Goal: Transaction & Acquisition: Purchase product/service

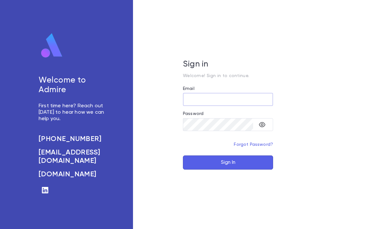
click at [239, 106] on input "Email" at bounding box center [228, 99] width 90 height 13
type input "**********"
click at [228, 170] on button "Sign In" at bounding box center [228, 163] width 90 height 14
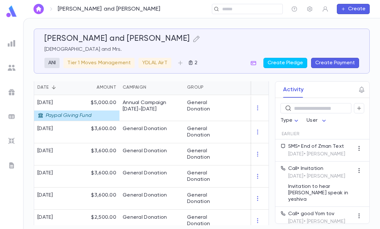
scroll to position [172, 0]
click at [12, 44] on img at bounding box center [12, 44] width 8 height 8
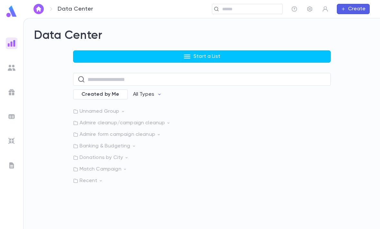
click at [202, 55] on p "Start a List" at bounding box center [206, 56] width 27 height 6
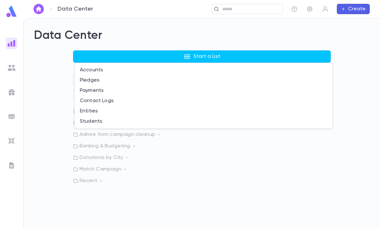
click at [111, 88] on li "Payments" at bounding box center [203, 91] width 257 height 10
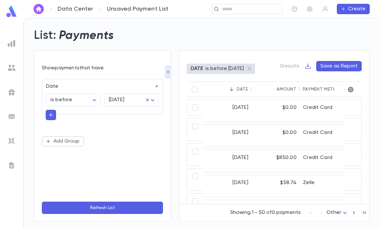
click at [91, 99] on body "Data Center Unsaved Payment List ​ Create List: Payments Show payments that hav…" at bounding box center [190, 123] width 380 height 211
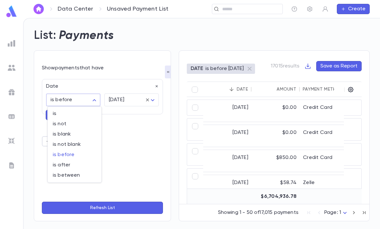
click at [72, 112] on span "is" at bounding box center [74, 114] width 43 height 6
type input "******"
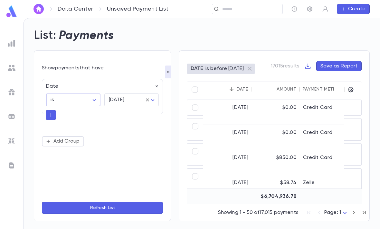
click at [152, 98] on body "Data Center Unsaved Payment List ​ Create List: Payments Show payments that hav…" at bounding box center [190, 123] width 380 height 211
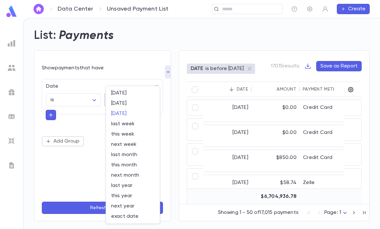
click at [130, 164] on span "this month" at bounding box center [132, 165] width 43 height 6
type input "*********"
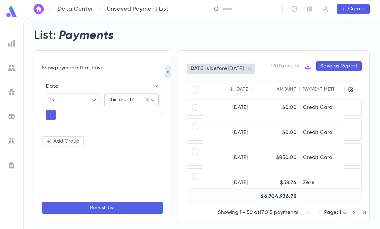
click at [49, 116] on icon "button" at bounding box center [51, 115] width 6 height 6
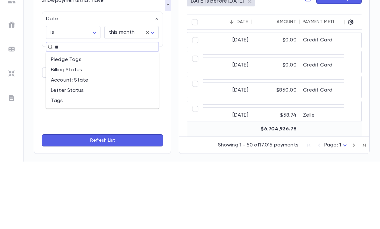
type input "***"
click at [65, 133] on li "Tags" at bounding box center [102, 138] width 113 height 10
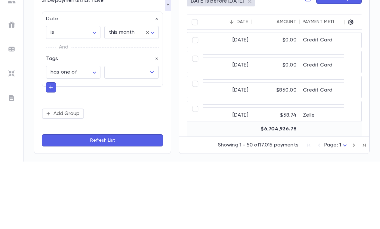
scroll to position [21, 0]
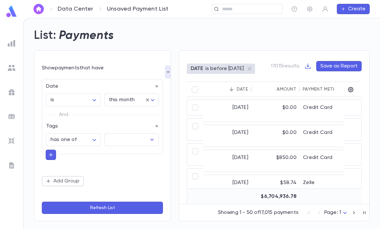
click at [130, 134] on input "text" at bounding box center [126, 140] width 39 height 12
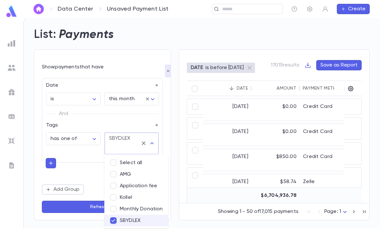
click at [81, 208] on button "Refresh List" at bounding box center [102, 207] width 121 height 12
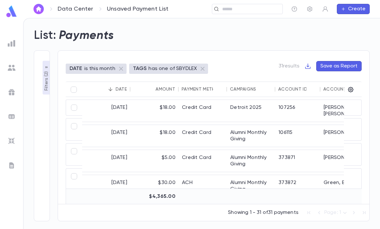
click at [358, 6] on button "Create" at bounding box center [353, 9] width 33 height 10
click at [360, 26] on li "Account" at bounding box center [354, 21] width 33 height 10
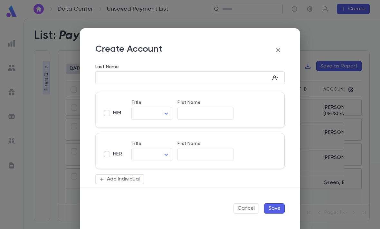
click at [276, 48] on icon "button" at bounding box center [278, 50] width 8 height 8
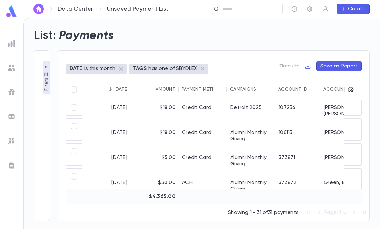
click at [261, 7] on input "text" at bounding box center [250, 9] width 60 height 6
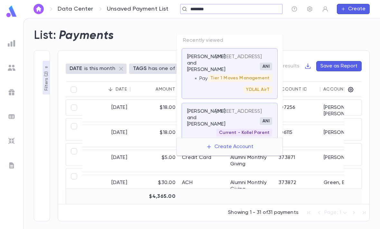
type input "*********"
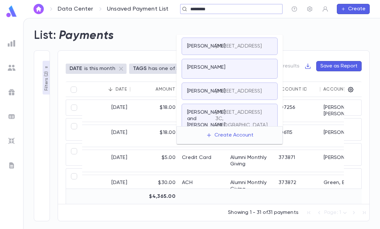
scroll to position [180, 0]
click at [235, 16] on div "Alumni - Talmid" at bounding box center [236, 13] width 39 height 8
click at [228, 28] on div "Alumni - Talmid ANI YDLAL AirT" at bounding box center [243, 18] width 57 height 19
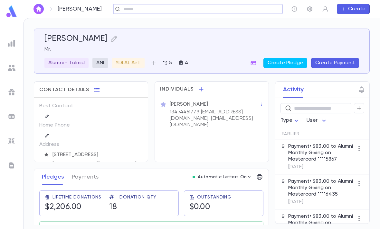
click at [209, 10] on input "text" at bounding box center [195, 9] width 149 height 6
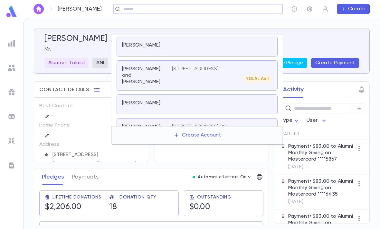
scroll to position [62, 0]
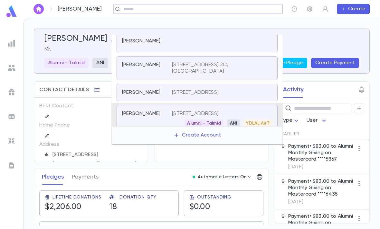
click at [326, 34] on div "Eisenberg, Yossi" at bounding box center [201, 39] width 314 height 10
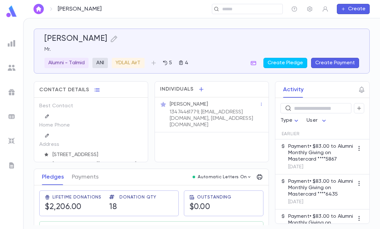
click at [288, 58] on button "Create Pledge" at bounding box center [285, 63] width 44 height 10
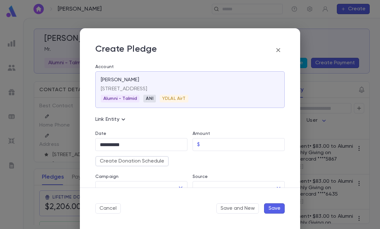
click at [222, 144] on input "Amount" at bounding box center [243, 145] width 82 height 13
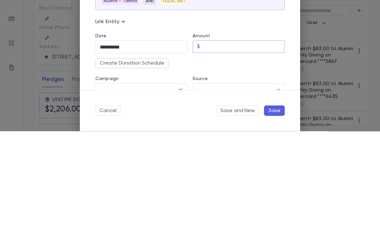
type input "****"
click at [136, 156] on button "Create Donation Schedule" at bounding box center [131, 161] width 73 height 10
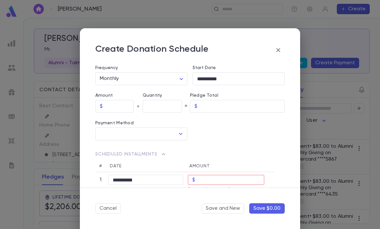
scroll to position [96, 0]
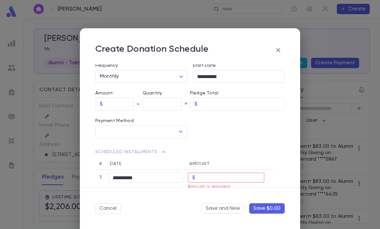
click at [117, 104] on input "text" at bounding box center [119, 104] width 28 height 13
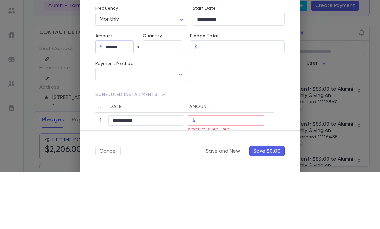
type input "******"
click at [157, 98] on input "text" at bounding box center [162, 104] width 39 height 13
type input "******"
type input "**"
click at [265, 111] on div at bounding box center [235, 125] width 97 height 28
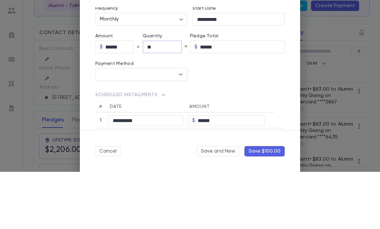
type input "********"
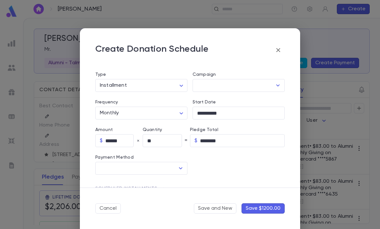
scroll to position [56, 0]
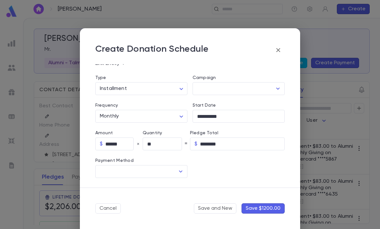
click at [174, 171] on input "text" at bounding box center [136, 172] width 77 height 12
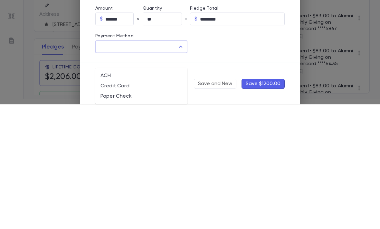
click at [140, 206] on li "Credit Card" at bounding box center [141, 211] width 92 height 10
type input "**********"
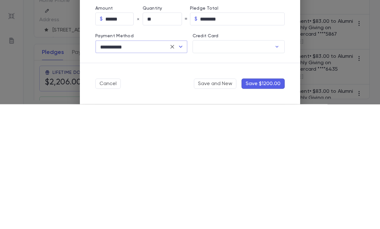
click at [257, 166] on input "Credit Card" at bounding box center [231, 172] width 79 height 13
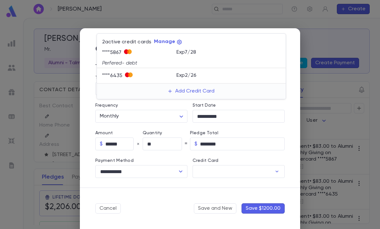
click at [326, 150] on div at bounding box center [190, 114] width 380 height 229
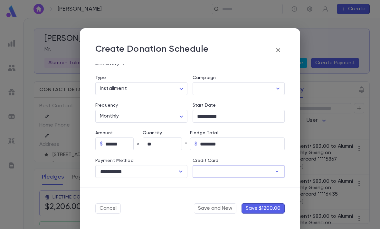
click at [238, 171] on input "Credit Card" at bounding box center [231, 172] width 79 height 13
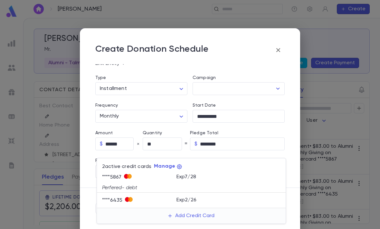
click at [181, 180] on p "Exp 7 / 28" at bounding box center [186, 177] width 20 height 6
type input "********"
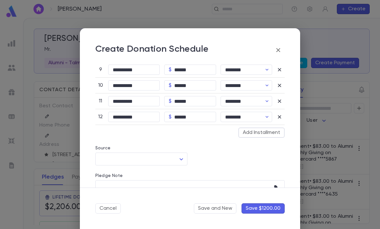
scroll to position [348, 0]
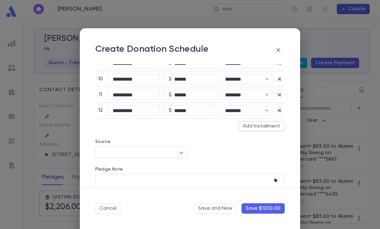
click at [174, 154] on body "Eisenberg, Yossi ​ Create Eisenberg, Yossi Mr. Alumni - Talmid ANI YDLAL AirT 5…" at bounding box center [190, 123] width 380 height 211
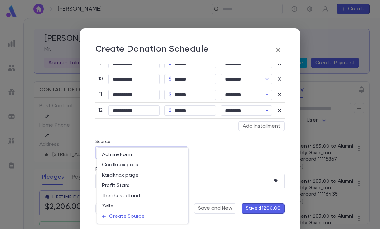
click at [233, 155] on div at bounding box center [190, 114] width 380 height 229
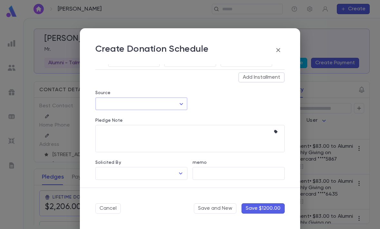
scroll to position [397, 0]
click at [274, 132] on icon "button" at bounding box center [276, 132] width 4 height 4
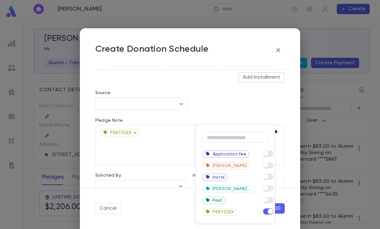
click at [272, 174] on span at bounding box center [268, 177] width 10 height 6
click at [250, 101] on div at bounding box center [190, 114] width 380 height 229
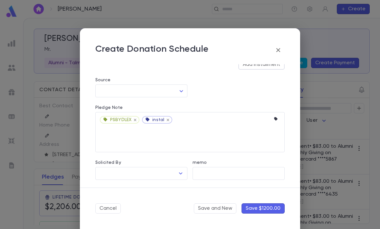
scroll to position [410, 0]
click at [179, 172] on icon "Open" at bounding box center [181, 174] width 8 height 8
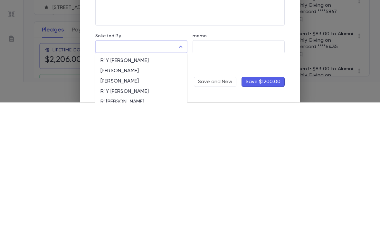
click at [139, 183] on li "R' Y Lichtenstein" at bounding box center [141, 188] width 92 height 10
type input "**********"
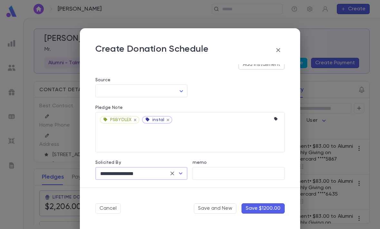
click at [267, 207] on button "Save $1200.00" at bounding box center [262, 209] width 43 height 10
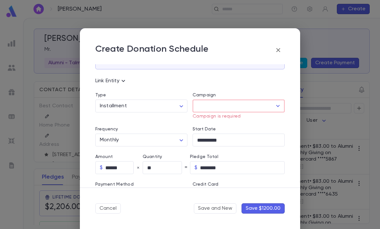
scroll to position [39, 0]
click at [271, 103] on input "Campaign" at bounding box center [233, 106] width 77 height 12
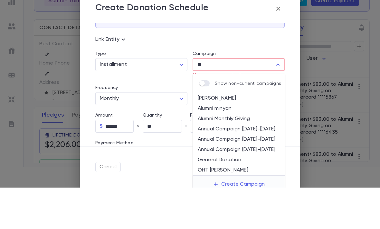
scroll to position [23, 0]
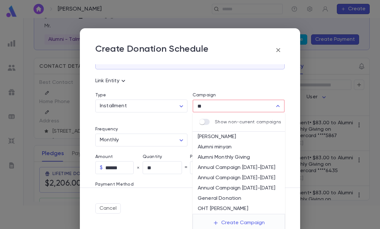
click at [253, 154] on li "Alumni Monthly Giving" at bounding box center [238, 158] width 92 height 10
type input "**********"
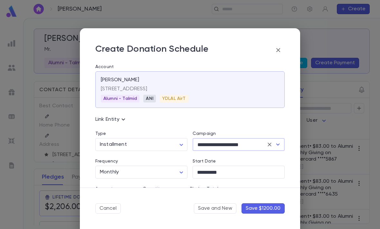
scroll to position [0, 0]
click at [270, 208] on button "Save $1200.00" at bounding box center [262, 209] width 43 height 10
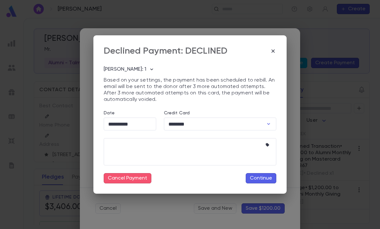
click at [264, 123] on button "button" at bounding box center [268, 124] width 10 height 10
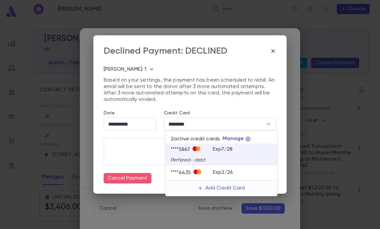
click at [248, 170] on div "Exp 2 / 26" at bounding box center [242, 172] width 59 height 8
type input "********"
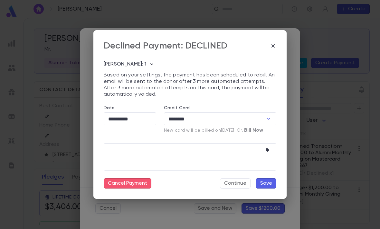
click at [141, 118] on input "**********" at bounding box center [130, 119] width 52 height 13
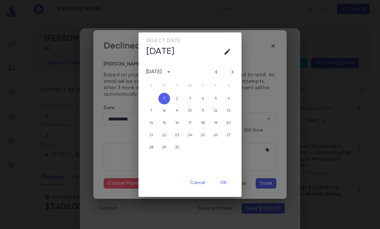
click at [215, 72] on icon "Previous month" at bounding box center [216, 72] width 8 height 8
click at [151, 160] on button "31" at bounding box center [151, 160] width 12 height 12
type input "**********"
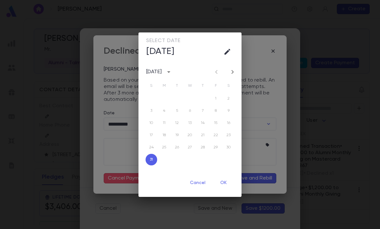
click at [224, 183] on button "OK" at bounding box center [223, 183] width 21 height 12
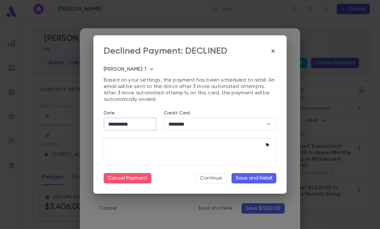
click at [258, 179] on button "Save and Rebill" at bounding box center [253, 178] width 45 height 10
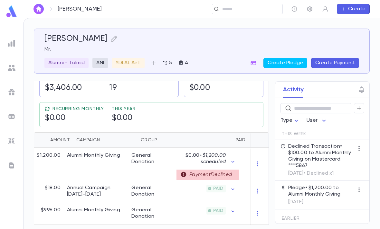
scroll to position [0, 57]
click at [161, 148] on div "General Donation" at bounding box center [151, 164] width 48 height 33
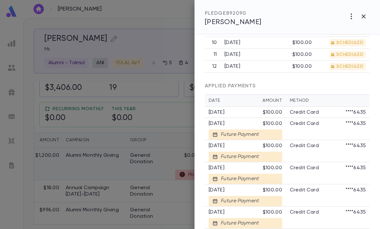
scroll to position [365, 0]
click at [149, 186] on div at bounding box center [190, 114] width 380 height 229
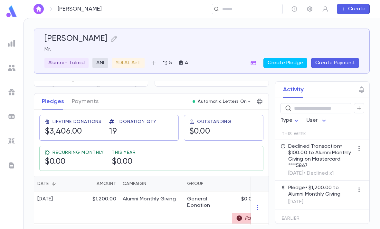
scroll to position [75, 0]
click at [90, 94] on button "Payments" at bounding box center [85, 102] width 27 height 16
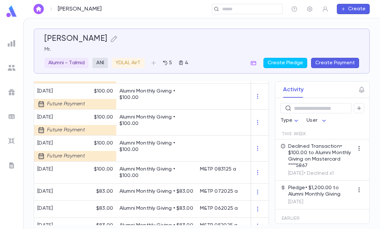
scroll to position [361, 0]
click at [170, 184] on div "Alumni Monthly Giving • $83.00" at bounding box center [156, 192] width 80 height 17
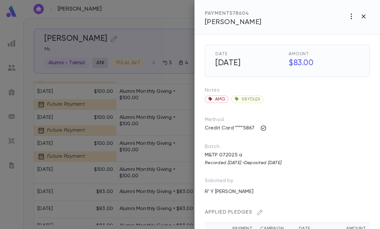
click at [365, 20] on icon "button" at bounding box center [364, 17] width 8 height 8
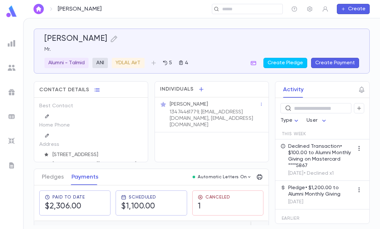
scroll to position [0, 0]
click at [252, 62] on icon "button" at bounding box center [253, 63] width 6 height 6
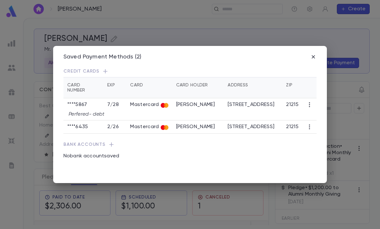
click at [310, 54] on icon "button" at bounding box center [313, 57] width 6 height 6
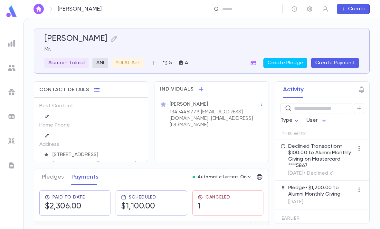
click at [363, 89] on icon "button" at bounding box center [361, 90] width 5 height 6
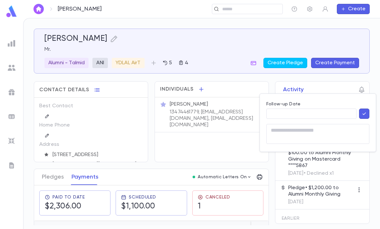
click at [324, 113] on input "Follow-up Date" at bounding box center [311, 114] width 90 height 10
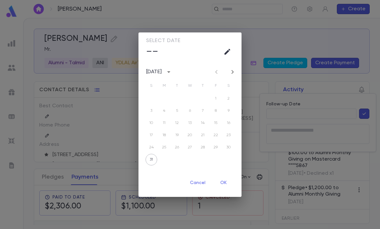
click at [229, 74] on icon "Next month" at bounding box center [233, 72] width 8 height 8
click at [159, 95] on button "1" at bounding box center [164, 99] width 12 height 12
type input "**********"
click at [228, 183] on button "OK" at bounding box center [223, 183] width 21 height 12
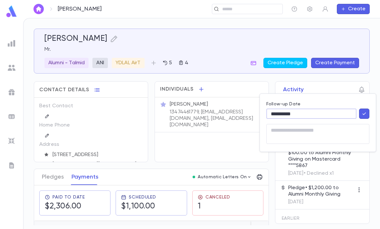
click at [285, 134] on textarea at bounding box center [318, 134] width 94 height 20
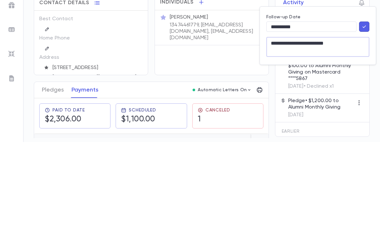
type textarea "**********"
click at [365, 111] on icon "button" at bounding box center [364, 114] width 6 height 6
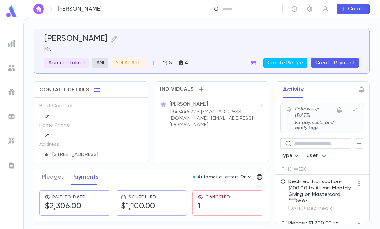
click at [55, 169] on button "Pledges" at bounding box center [53, 177] width 22 height 16
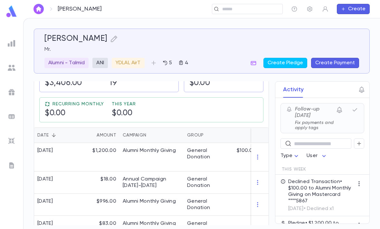
scroll to position [134, 0]
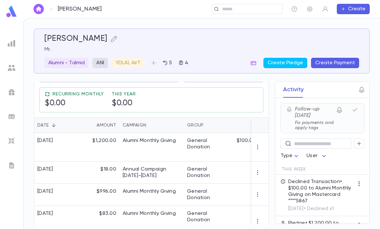
click at [94, 184] on div "$996.00" at bounding box center [99, 195] width 42 height 22
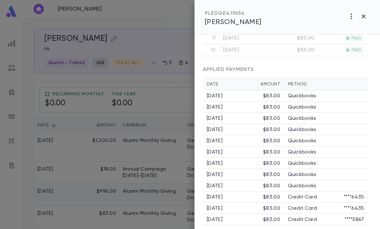
scroll to position [360, 2]
click at [360, 20] on icon "button" at bounding box center [364, 17] width 8 height 8
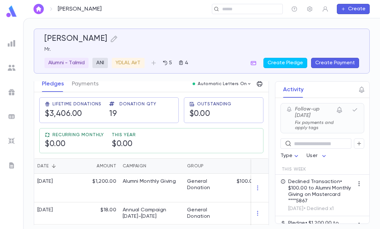
scroll to position [103, 0]
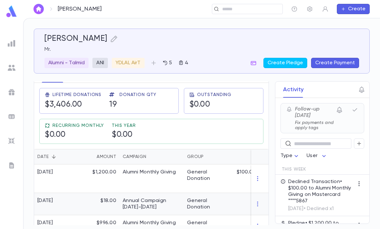
click at [208, 198] on div "General Donation" at bounding box center [208, 204] width 42 height 13
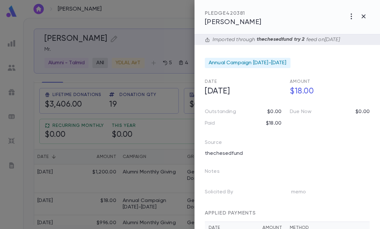
click at [172, 187] on div at bounding box center [190, 114] width 380 height 229
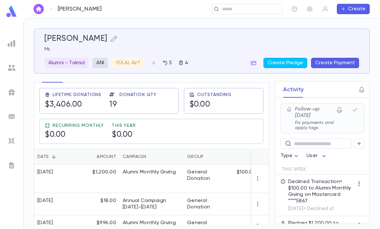
click at [9, 41] on img at bounding box center [12, 44] width 8 height 8
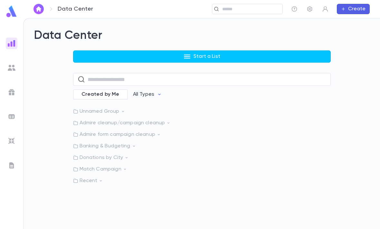
click at [252, 9] on input "text" at bounding box center [245, 9] width 50 height 6
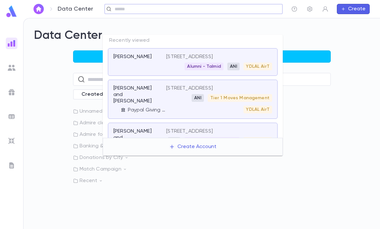
click at [182, 63] on div "Alumni - Talmid ANI YDLAL AirT" at bounding box center [219, 67] width 106 height 8
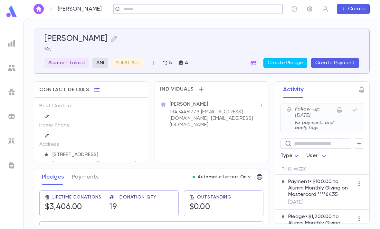
click at [0, 152] on html "Eisenberg, Yossi ​ Create Eisenberg, Yossi Mr. Alumni - Talmid ANI YDLAL AirT 5…" at bounding box center [190, 114] width 380 height 229
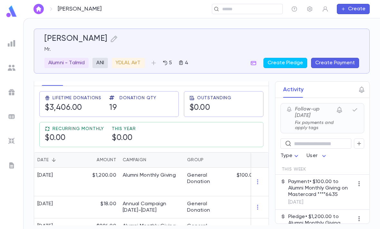
scroll to position [105, 0]
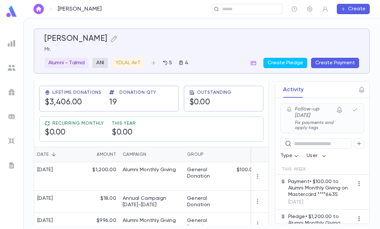
click at [167, 163] on div "Alumni Monthly Giving" at bounding box center [151, 177] width 64 height 29
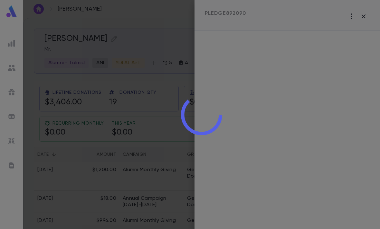
click at [365, 14] on div at bounding box center [201, 114] width 357 height 229
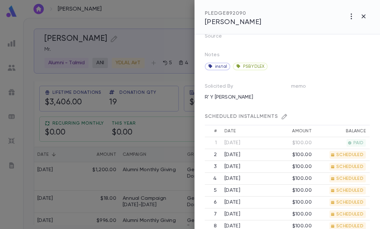
scroll to position [149, 0]
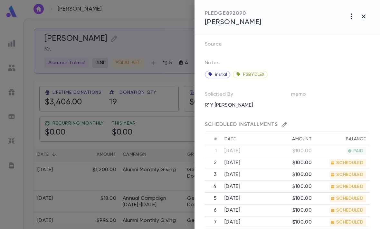
click at [285, 120] on div "SCHEDULED INSTALLMENTS" at bounding box center [287, 122] width 165 height 23
click at [282, 127] on icon "button" at bounding box center [284, 124] width 5 height 5
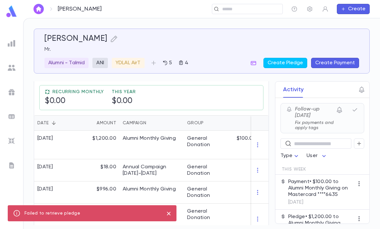
scroll to position [154, 0]
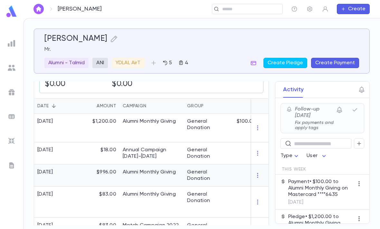
click at [211, 169] on div "General Donation" at bounding box center [208, 175] width 42 height 13
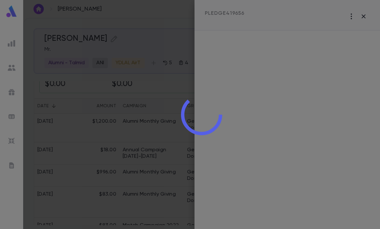
click at [362, 16] on div at bounding box center [201, 114] width 357 height 229
click at [362, 14] on div at bounding box center [201, 114] width 357 height 229
click at [363, 14] on div at bounding box center [201, 114] width 357 height 229
click at [363, 17] on div at bounding box center [201, 114] width 357 height 229
click at [135, 158] on div at bounding box center [201, 114] width 357 height 229
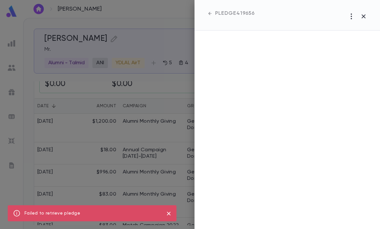
click at [360, 16] on icon "button" at bounding box center [364, 17] width 8 height 8
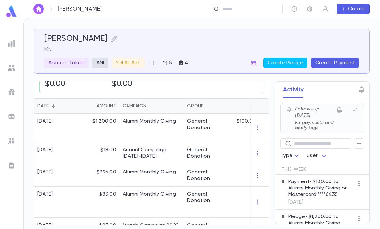
click at [177, 114] on div "Alumni Monthly Giving" at bounding box center [151, 128] width 64 height 29
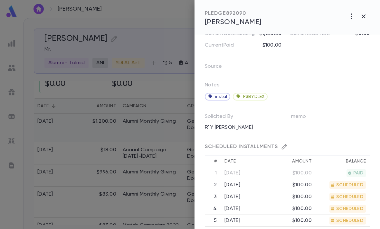
scroll to position [128, 0]
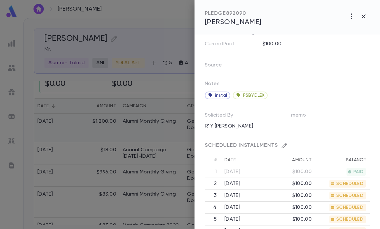
click at [286, 143] on div "SCHEDULED INSTALLMENTS" at bounding box center [287, 146] width 165 height 6
click at [283, 143] on icon "button" at bounding box center [284, 146] width 6 height 6
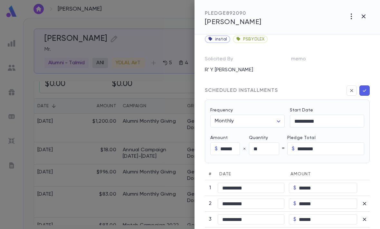
scroll to position [185, 0]
click at [265, 146] on input "**" at bounding box center [264, 148] width 30 height 13
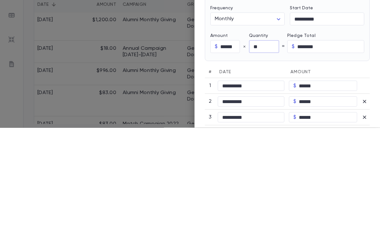
type input "*"
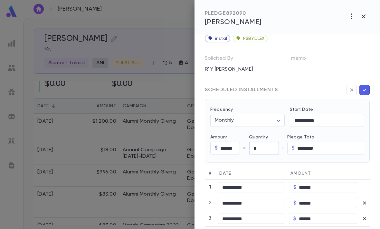
type input "*"
click at [330, 51] on div "memo" at bounding box center [326, 60] width 86 height 29
type input "******"
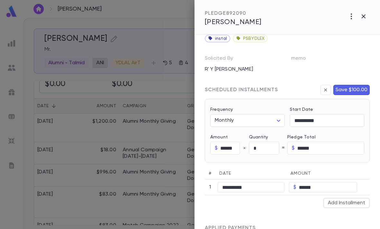
click at [351, 88] on button "Save $100.00" at bounding box center [351, 90] width 36 height 10
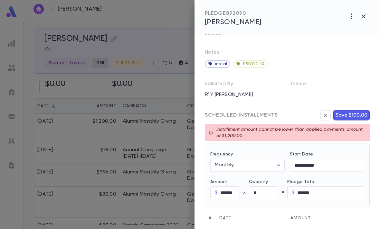
scroll to position [159, 0]
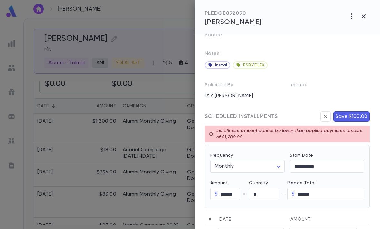
click at [326, 115] on icon "button" at bounding box center [326, 117] width 6 height 6
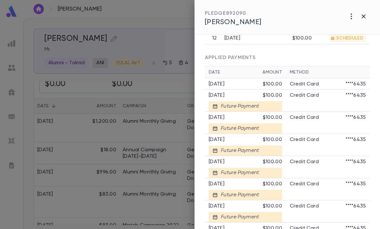
scroll to position [394, 0]
click at [96, 174] on div at bounding box center [190, 114] width 380 height 229
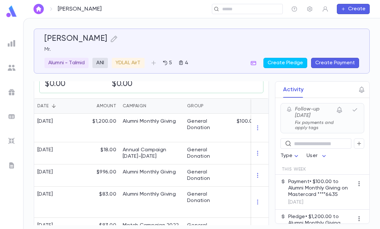
click at [252, 60] on icon "button" at bounding box center [253, 63] width 6 height 6
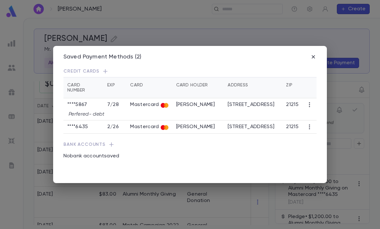
click at [309, 125] on icon "button" at bounding box center [309, 127] width 1 height 5
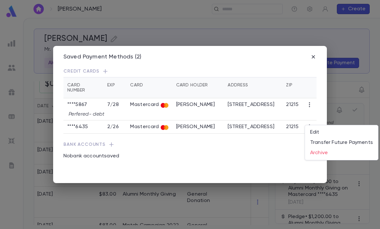
click at [342, 143] on li "Transfer Future Payments" at bounding box center [341, 143] width 73 height 10
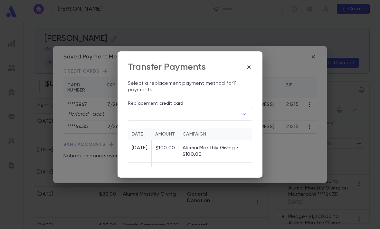
click at [241, 111] on icon "button" at bounding box center [244, 114] width 6 height 6
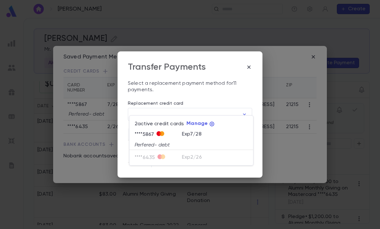
click at [211, 125] on icon "button" at bounding box center [212, 124] width 5 height 5
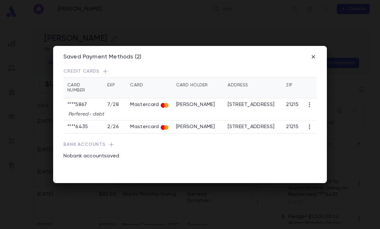
click at [306, 54] on div "Saved Payment Methods (2)" at bounding box center [189, 57] width 253 height 7
click at [311, 54] on icon "button" at bounding box center [313, 57] width 6 height 6
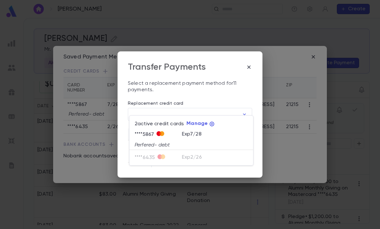
click at [252, 62] on div at bounding box center [190, 114] width 380 height 229
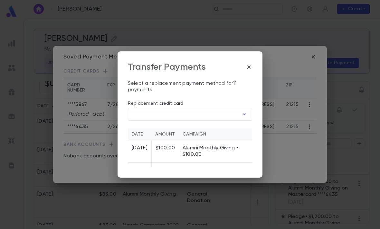
click at [247, 64] on icon "button" at bounding box center [249, 67] width 6 height 6
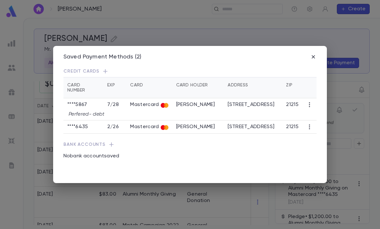
click at [312, 54] on icon "button" at bounding box center [313, 57] width 6 height 6
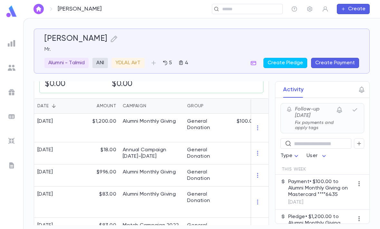
click at [14, 16] on img at bounding box center [11, 11] width 13 height 13
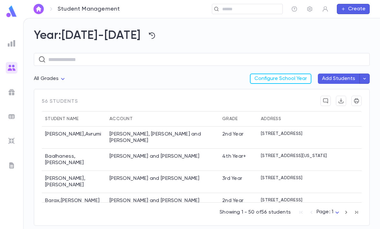
click at [3, 21] on div at bounding box center [11, 114] width 23 height 229
click at [13, 15] on img at bounding box center [11, 11] width 13 height 13
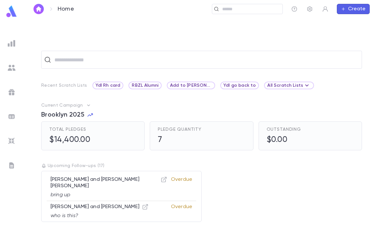
click at [247, 10] on input "text" at bounding box center [250, 9] width 60 height 6
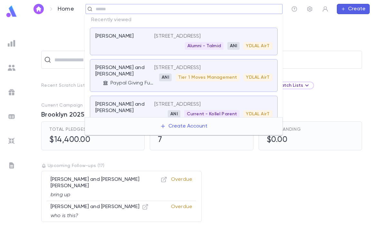
click at [152, 46] on div "Eisenberg, Yossi" at bounding box center [124, 41] width 59 height 17
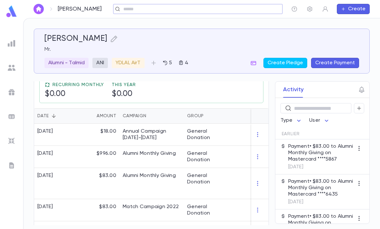
scroll to position [143, 0]
click at [159, 161] on div "Alumni Monthly Giving" at bounding box center [151, 157] width 64 height 22
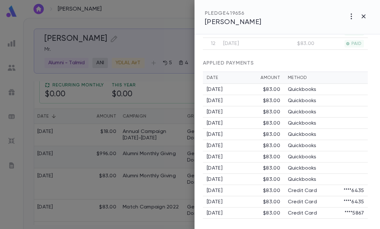
scroll to position [367, 2]
click at [135, 178] on div at bounding box center [190, 114] width 380 height 229
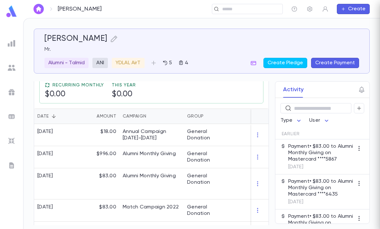
scroll to position [0, 0]
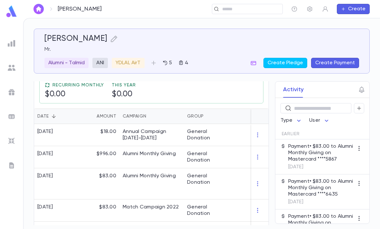
click at [258, 62] on button "button" at bounding box center [253, 63] width 10 height 10
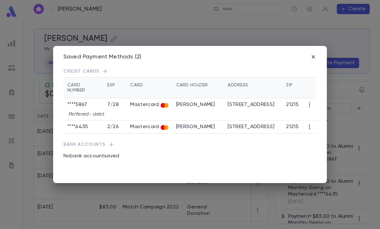
click at [313, 54] on icon "button" at bounding box center [313, 57] width 6 height 6
